Goal: Transaction & Acquisition: Book appointment/travel/reservation

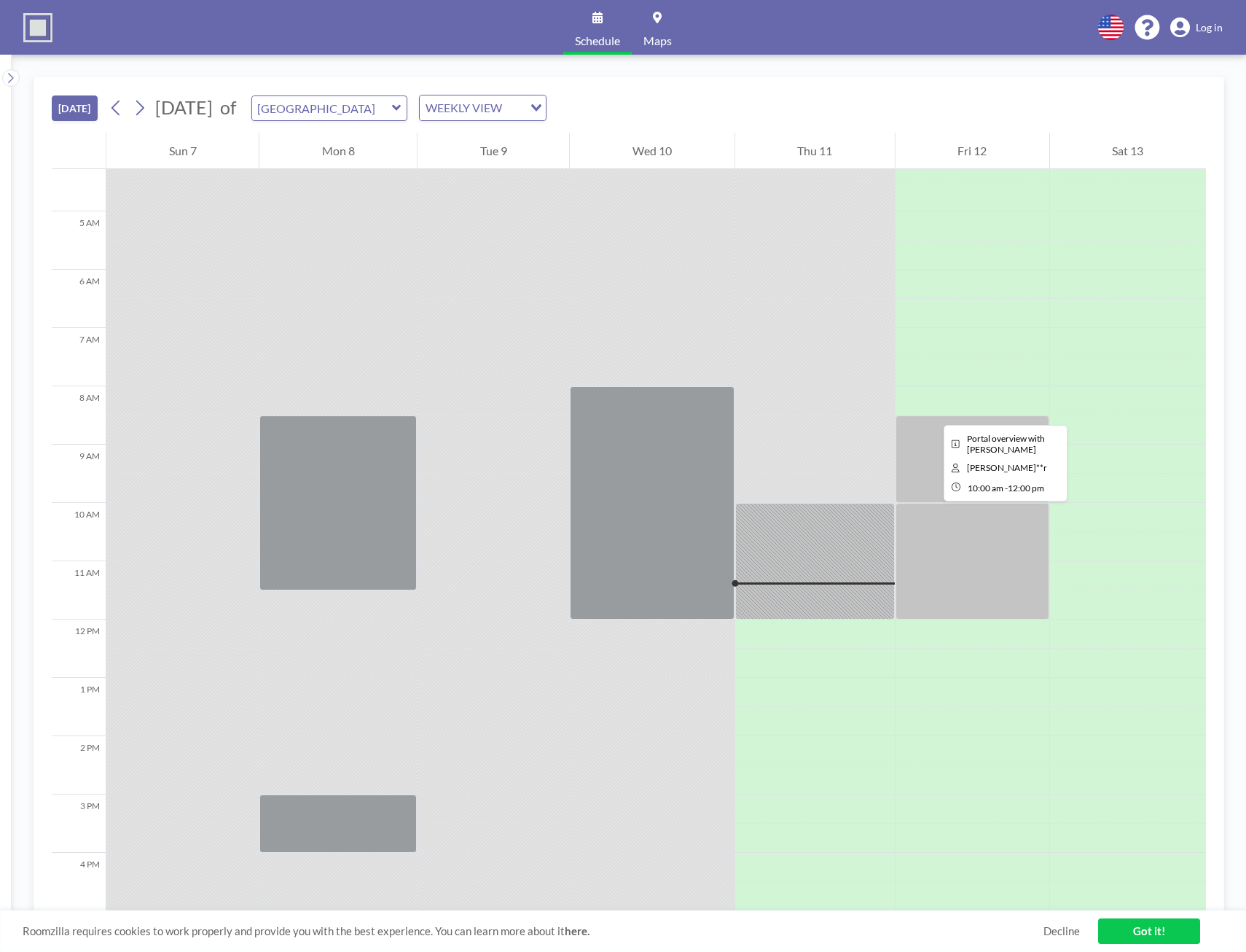
scroll to position [248, 0]
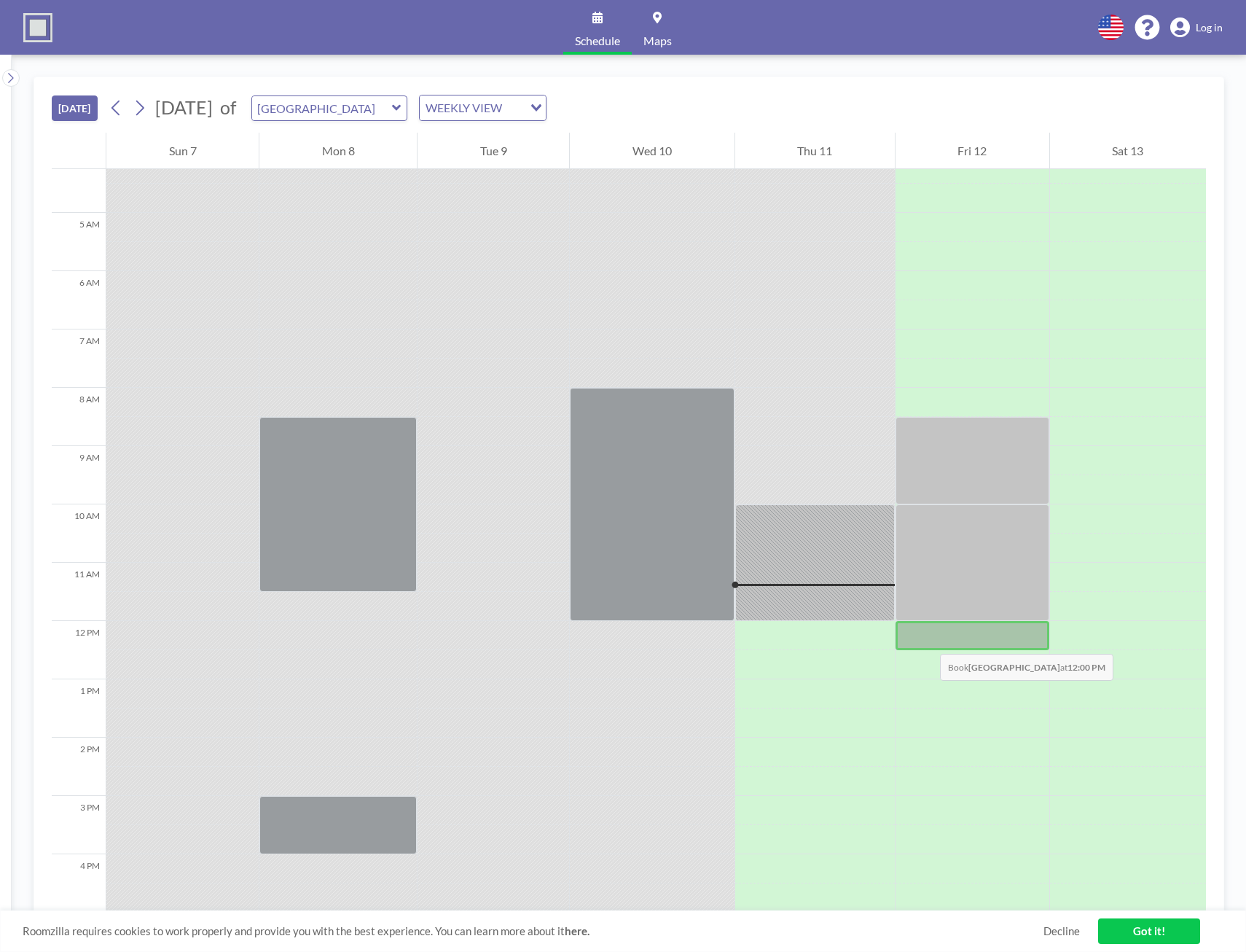
click at [925, 639] on div at bounding box center [972, 635] width 154 height 29
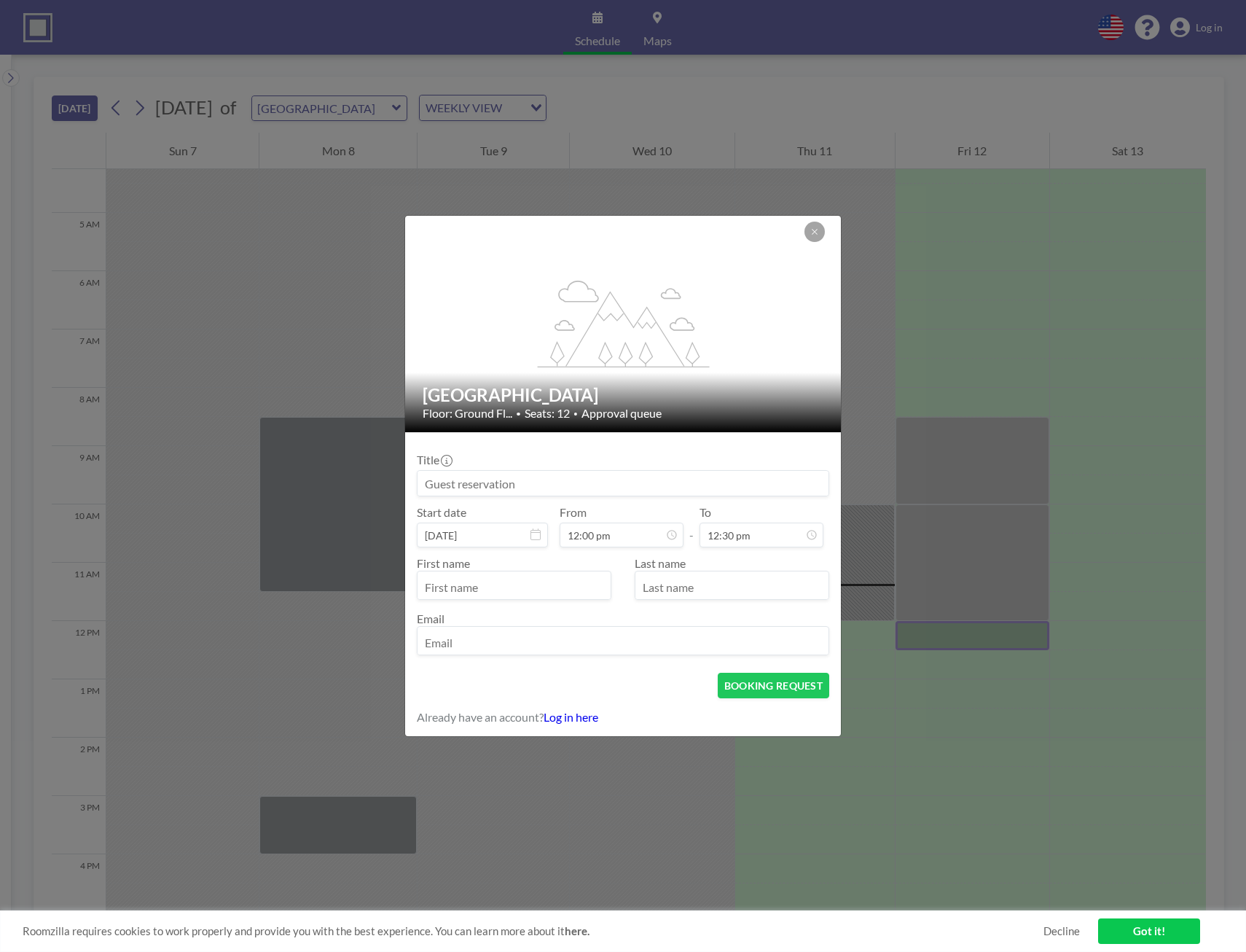
click at [925, 639] on div "flex-grow: 1.2; Vista Meeting Room Floor: Ground Fl... • Seats: 12 • Approval q…" at bounding box center [623, 476] width 1246 height 952
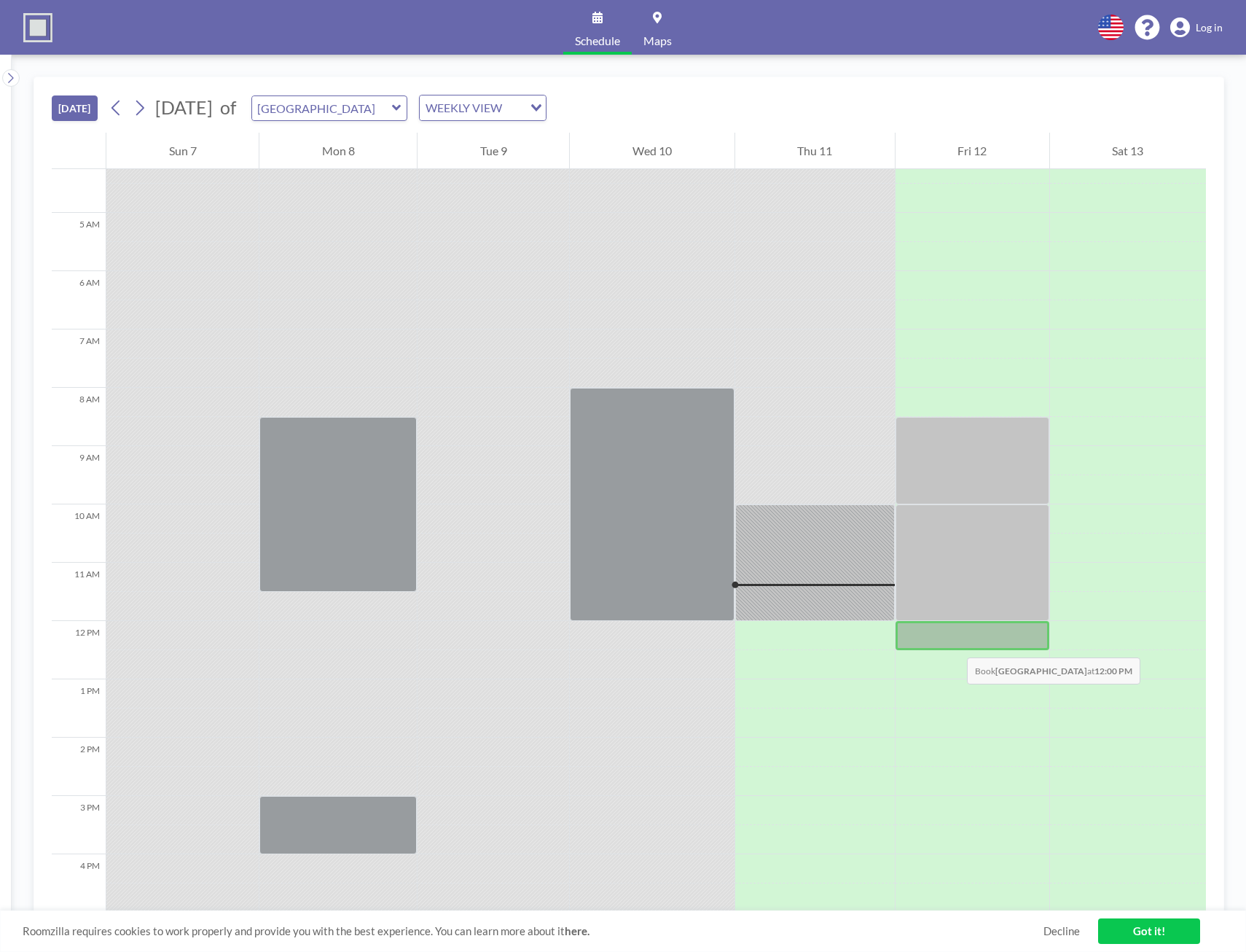
click at [952, 642] on div at bounding box center [972, 635] width 154 height 29
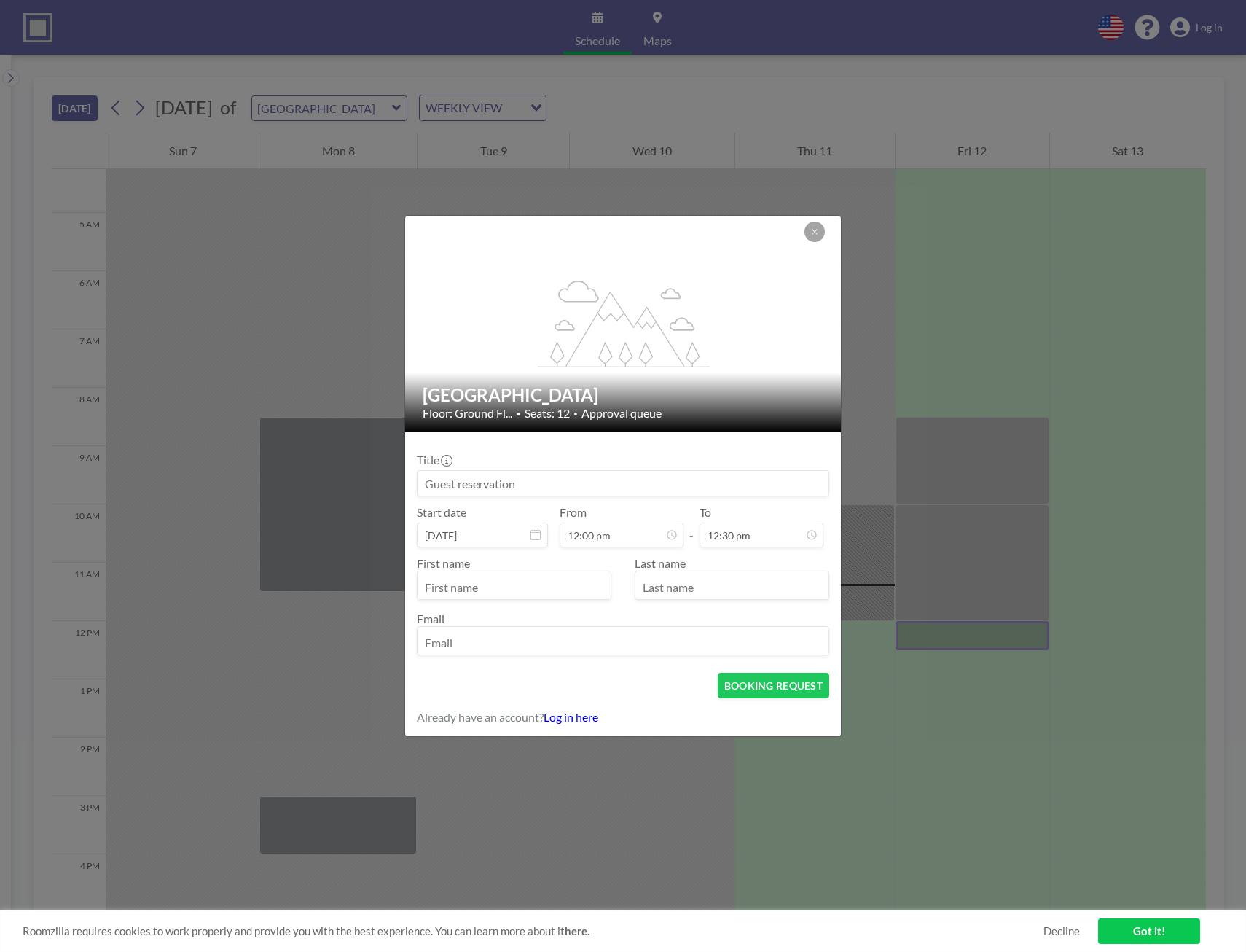
scroll to position [0, 0]
click at [542, 489] on input at bounding box center [623, 483] width 411 height 25
type input "[PERSON_NAME] H"
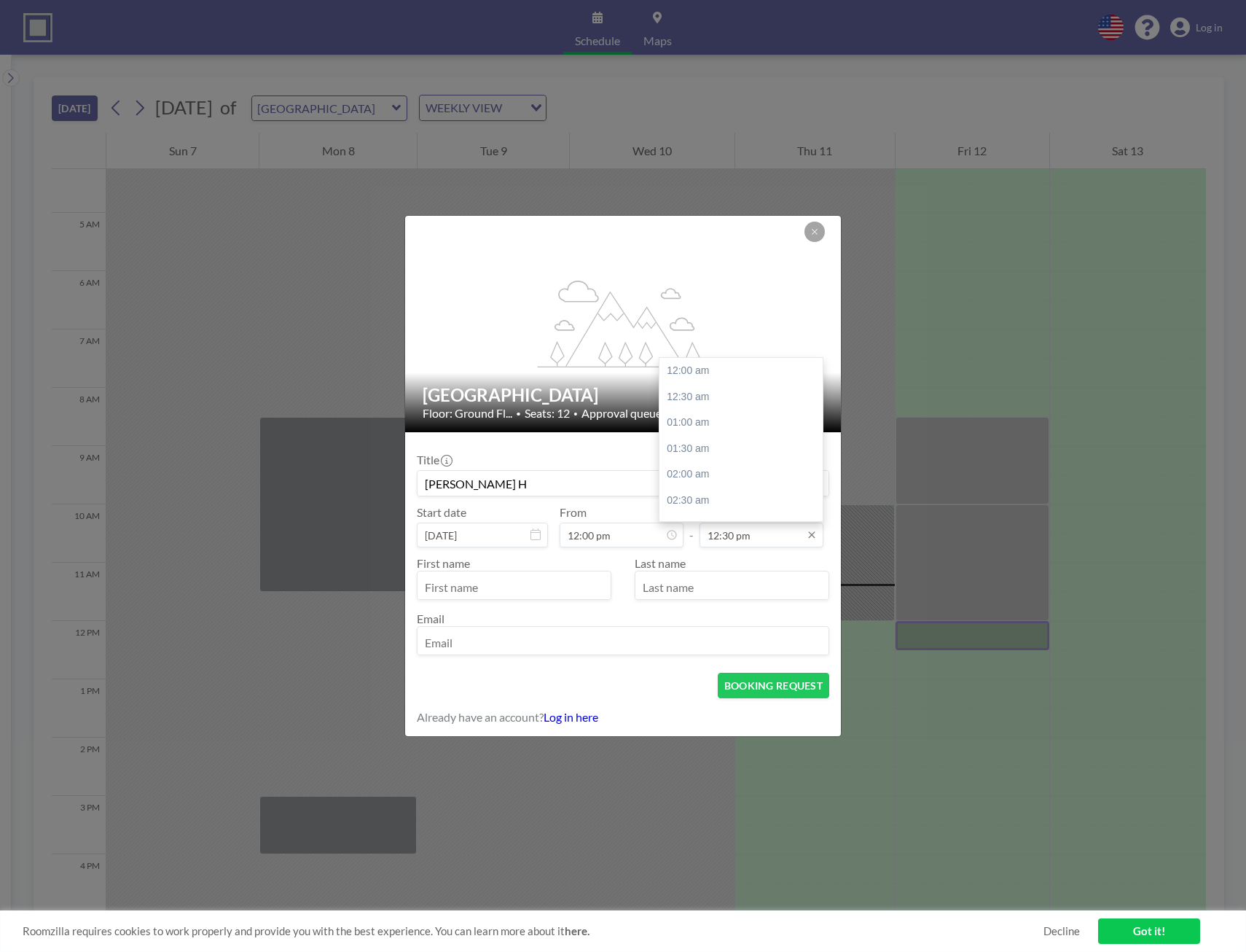
click at [747, 542] on input "12:30 pm" at bounding box center [762, 534] width 124 height 25
click at [702, 422] on div "05:30 pm" at bounding box center [745, 411] width 171 height 26
type input "05:30 pm"
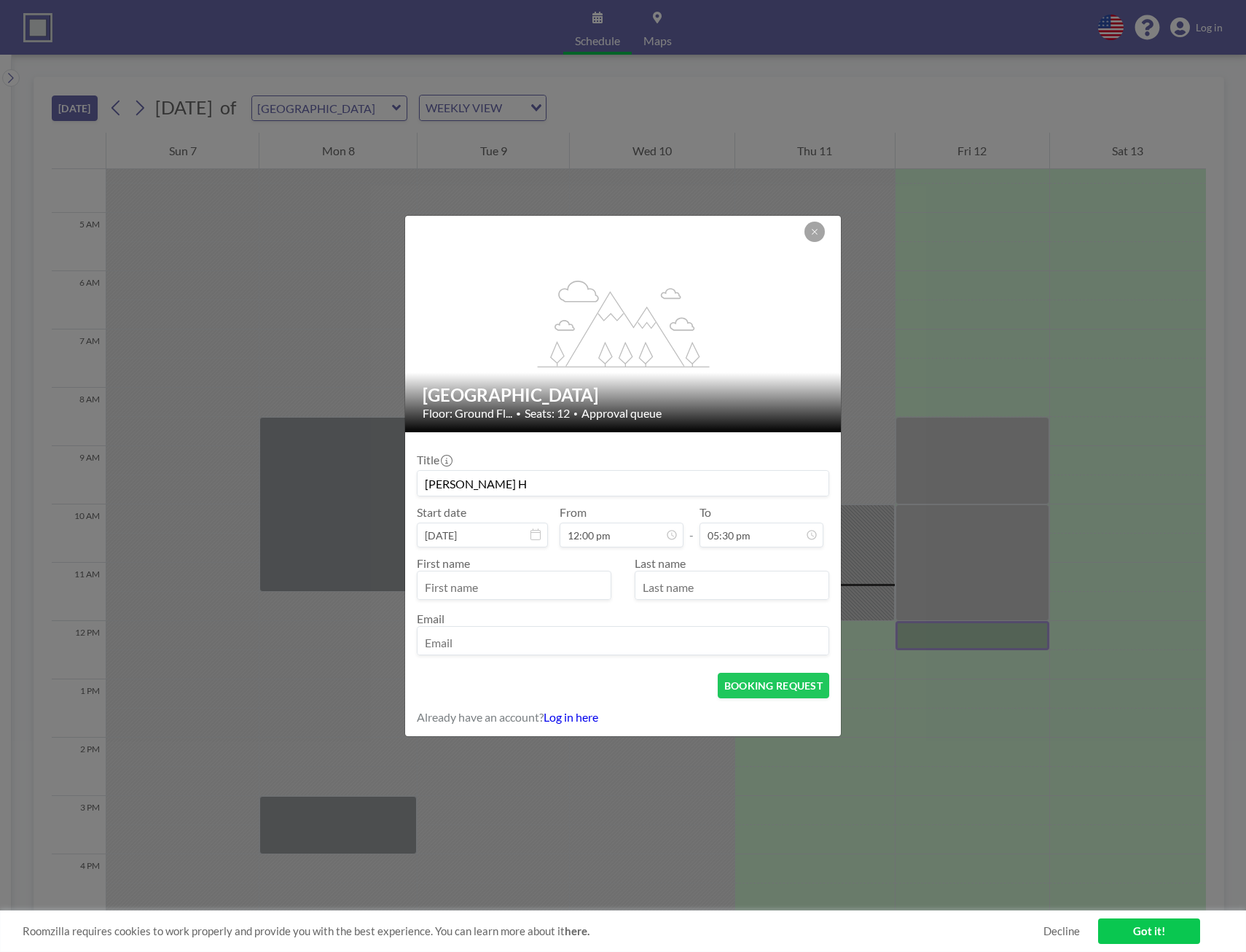
click at [493, 587] on input "text" at bounding box center [514, 586] width 193 height 25
type input "Rich"
type input "[PERSON_NAME]"
type input "[PERSON_NAME][DOMAIN_NAME][EMAIL_ADDRESS][PERSON_NAME][DOMAIN_NAME]"
click at [783, 689] on button "BOOKING REQUEST" at bounding box center [773, 685] width 111 height 25
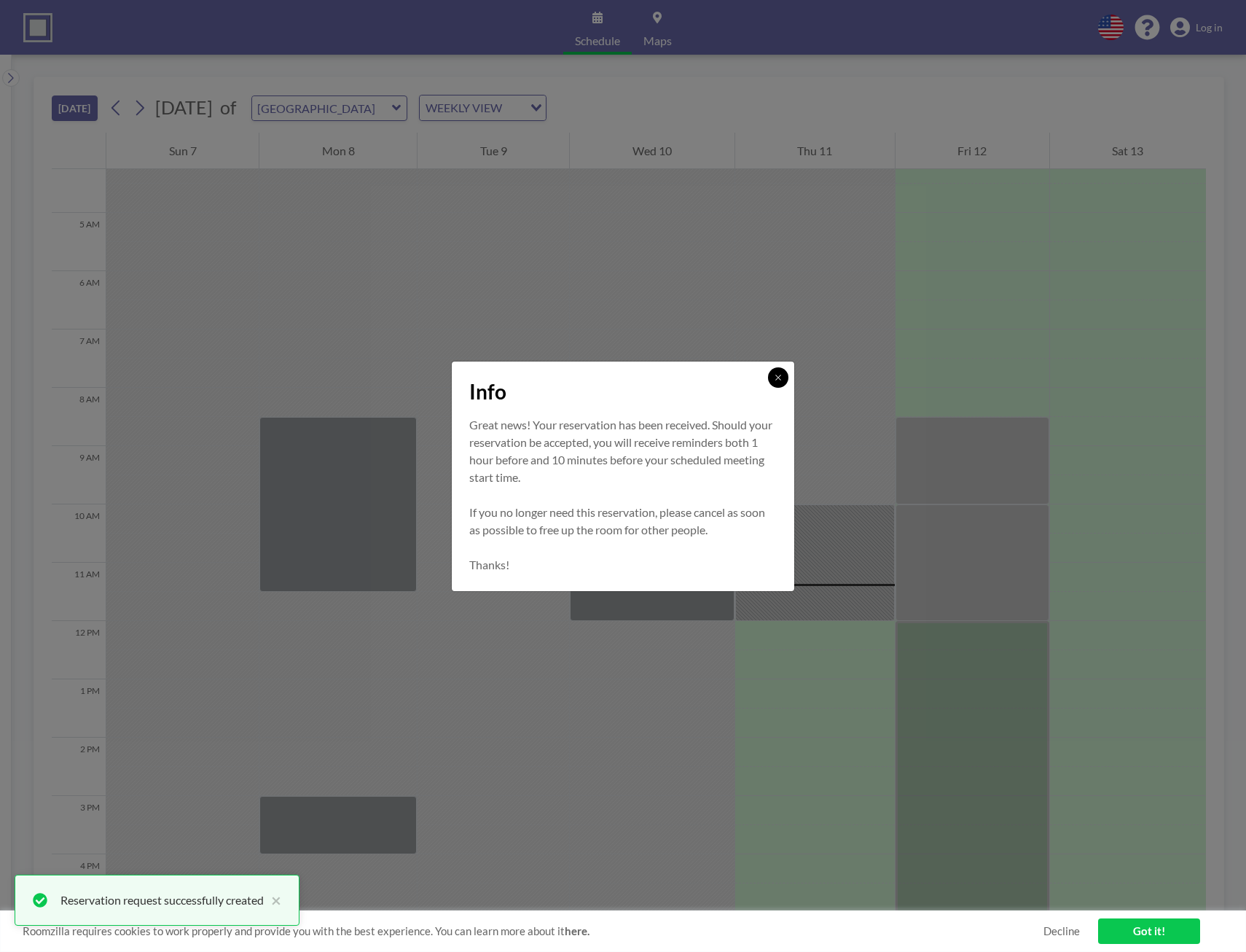
click at [777, 376] on icon at bounding box center [777, 377] width 5 height 5
